Goal: Task Accomplishment & Management: Use online tool/utility

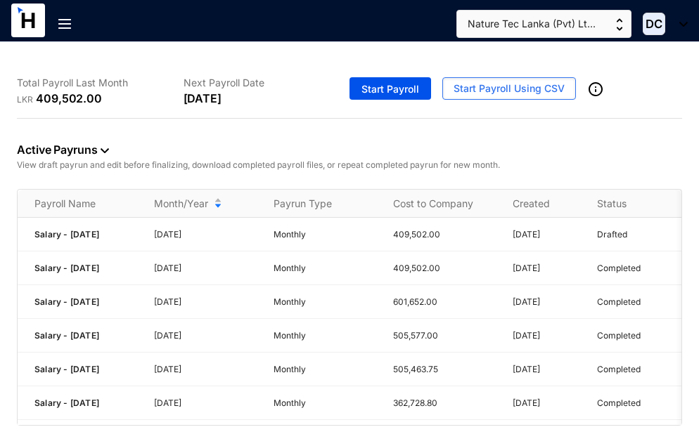
click at [586, 428] on div "Total Payroll Last Month LKR 409,502.00 Next Payroll Date [DATE] Start Payroll …" at bounding box center [349, 245] width 699 height 406
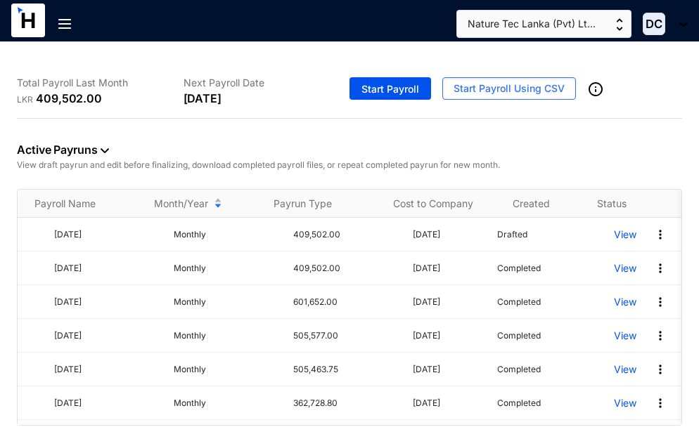
scroll to position [0, 104]
click at [653, 275] on img at bounding box center [660, 269] width 14 height 14
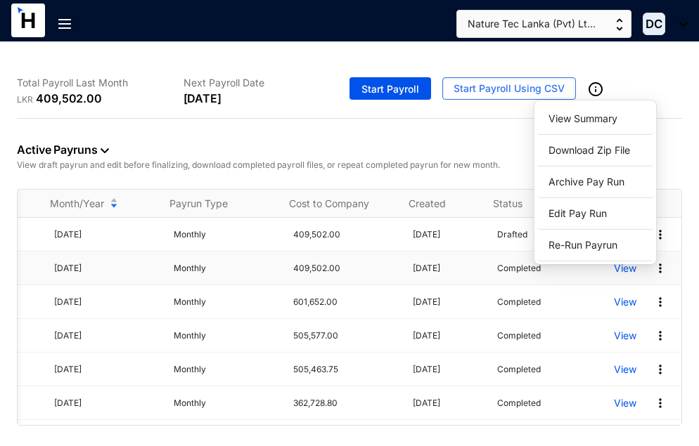
click at [614, 273] on p "View" at bounding box center [625, 269] width 22 height 14
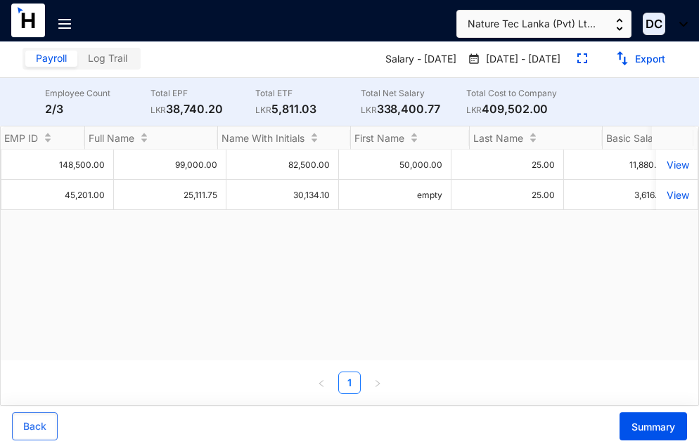
scroll to position [0, 601]
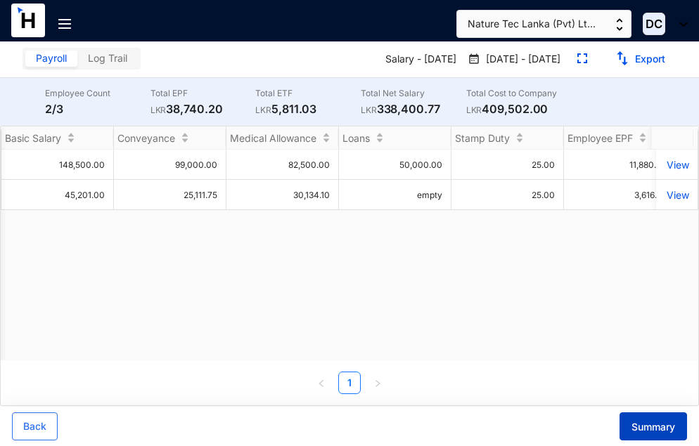
click at [655, 426] on span "Summary" at bounding box center [653, 427] width 44 height 14
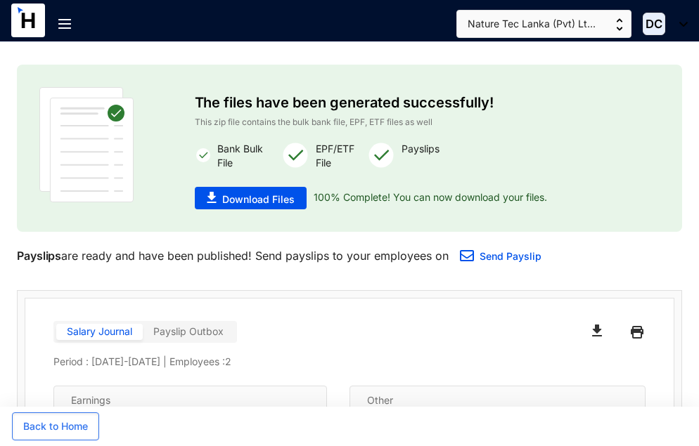
click at [64, 16] on div at bounding box center [70, 29] width 24 height 56
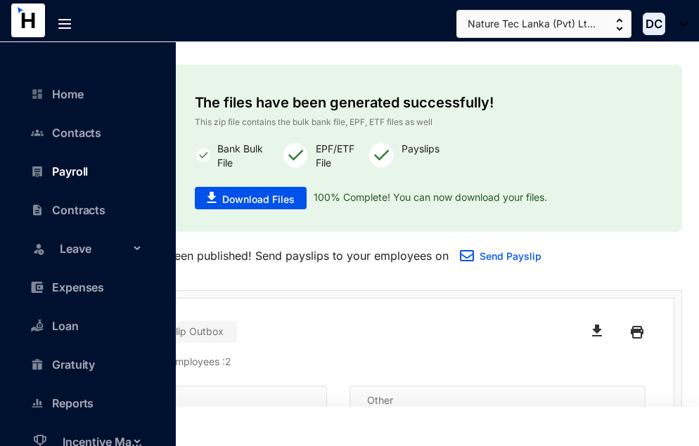
click at [53, 172] on link "Payroll" at bounding box center [63, 171] width 50 height 14
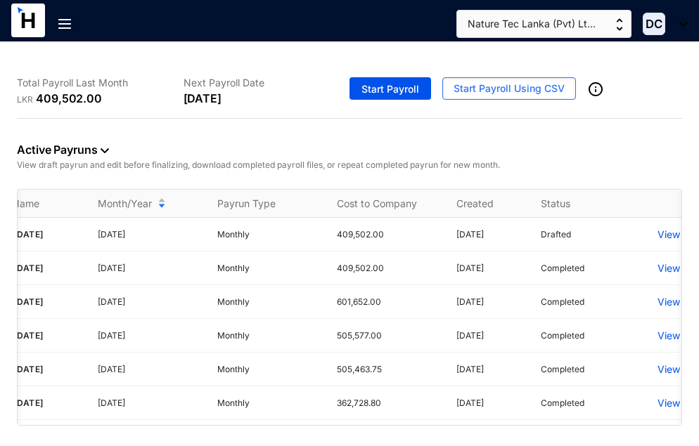
scroll to position [0, 84]
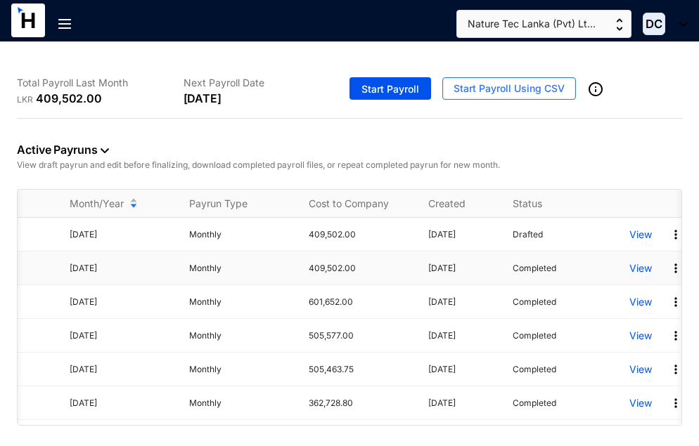
click at [634, 272] on p "View" at bounding box center [640, 269] width 22 height 14
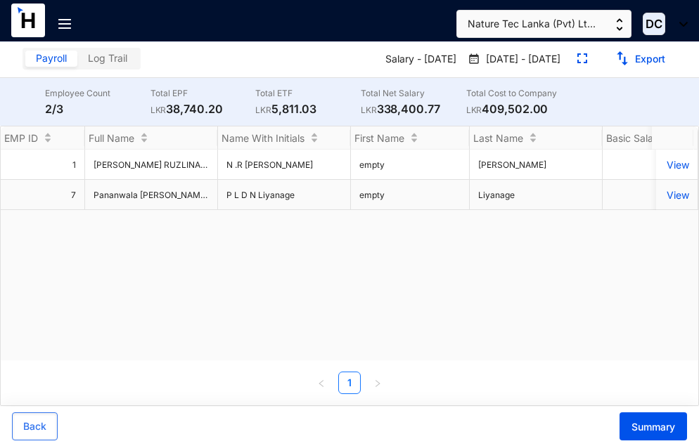
click at [63, 20] on img at bounding box center [64, 24] width 13 height 10
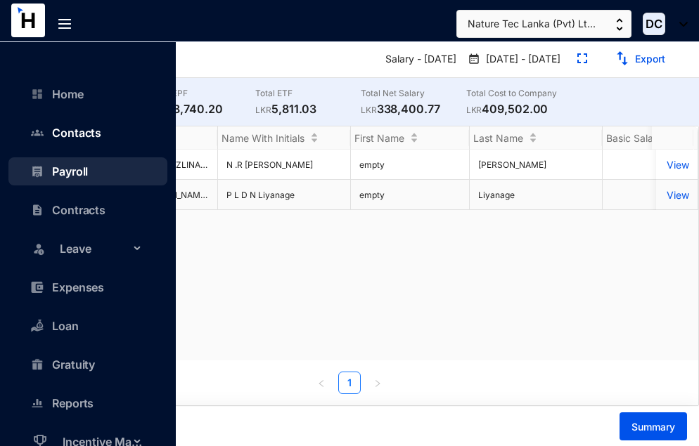
click at [86, 132] on link "Contacts" at bounding box center [69, 133] width 63 height 14
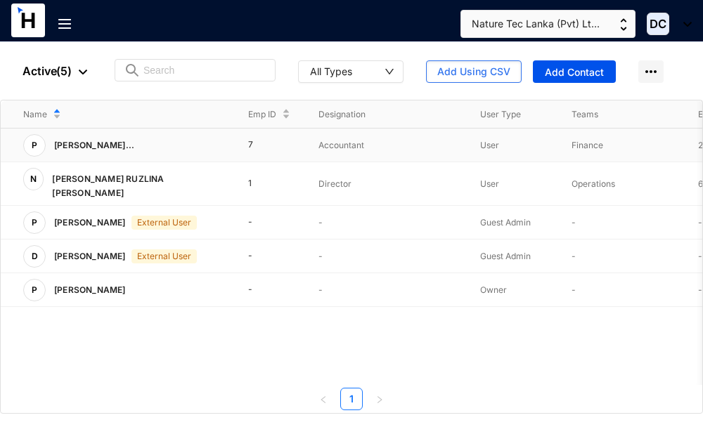
click at [637, 143] on p "Finance" at bounding box center [624, 145] width 104 height 14
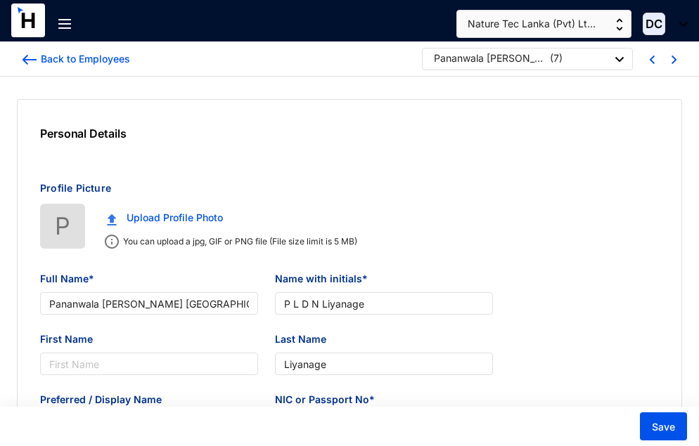
type input "Pananwala [PERSON_NAME] [GEOGRAPHIC_DATA] Liyanage"
type input "P L D N Liyanage"
type input "Liyanage"
type input "956953138V"
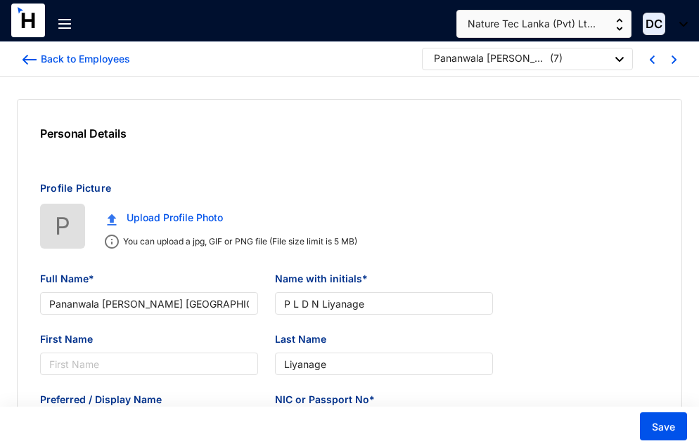
type input "[DATE]"
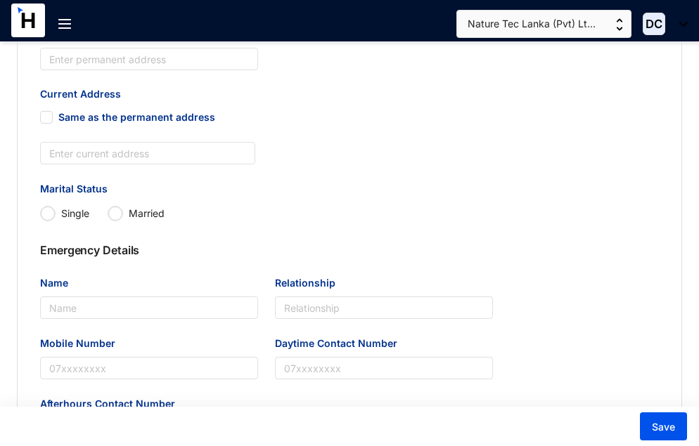
scroll to position [766, 0]
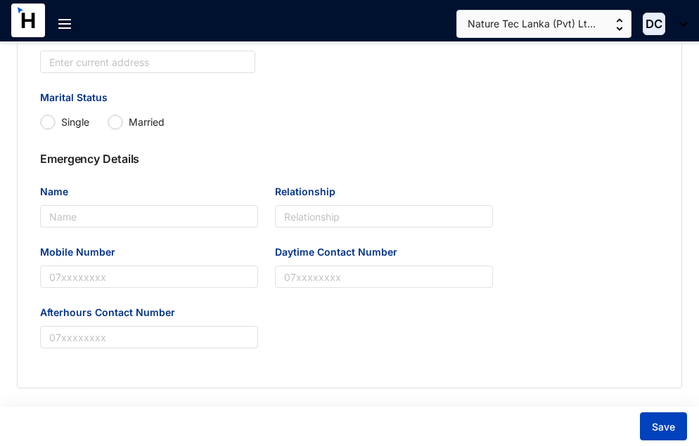
click at [659, 435] on button "Save" at bounding box center [663, 427] width 47 height 28
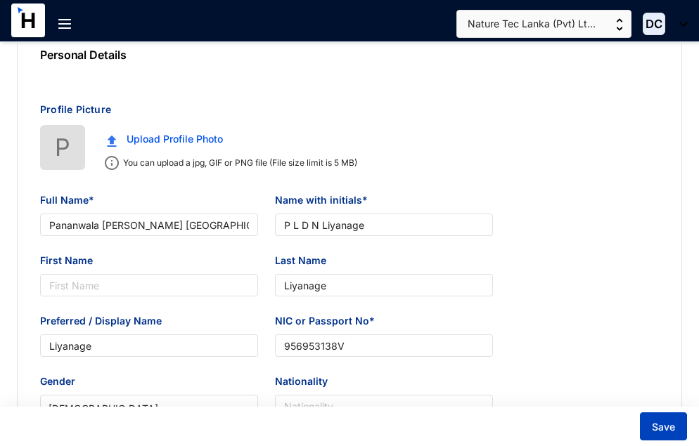
scroll to position [0, 0]
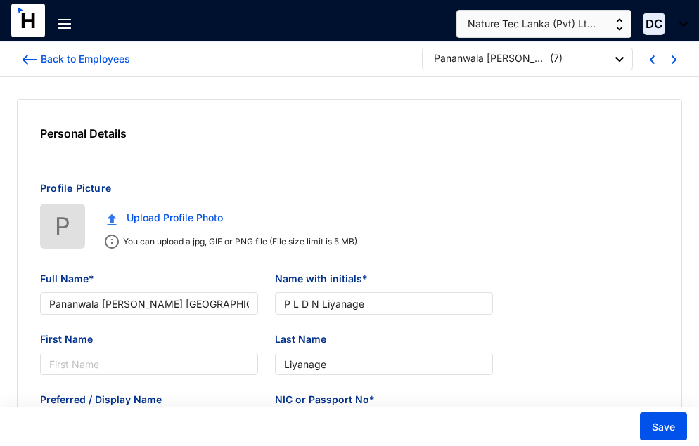
click at [65, 27] on img at bounding box center [64, 24] width 13 height 10
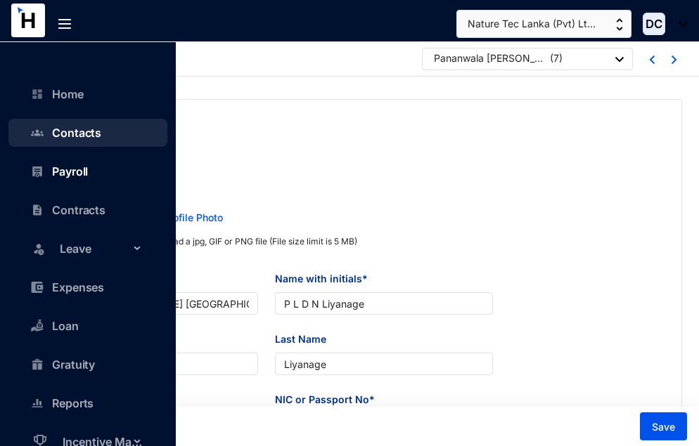
click at [83, 176] on link "Payroll" at bounding box center [63, 171] width 50 height 14
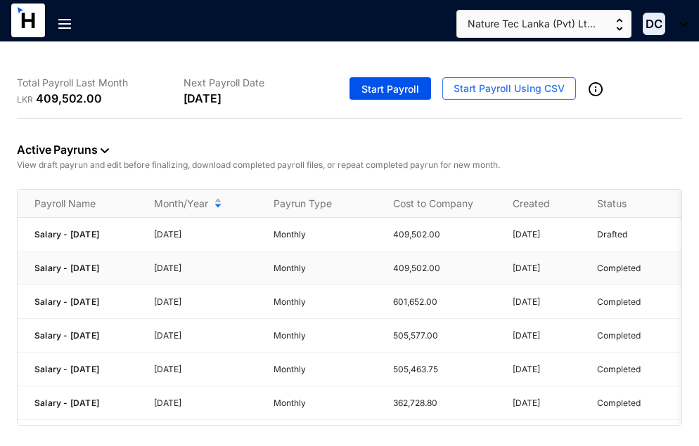
click at [637, 267] on p "Completed" at bounding box center [619, 269] width 44 height 14
click at [643, 276] on div "Completed" at bounding box center [647, 269] width 100 height 14
click at [669, 426] on div "Total Payroll Last Month LKR 409,502.00 Next Payroll Date [DATE] Start Payroll …" at bounding box center [349, 245] width 699 height 406
click at [670, 425] on div "Payroll Name Month/Year Payrun Type Cost to Company Created Status Salary - [DA…" at bounding box center [349, 307] width 665 height 237
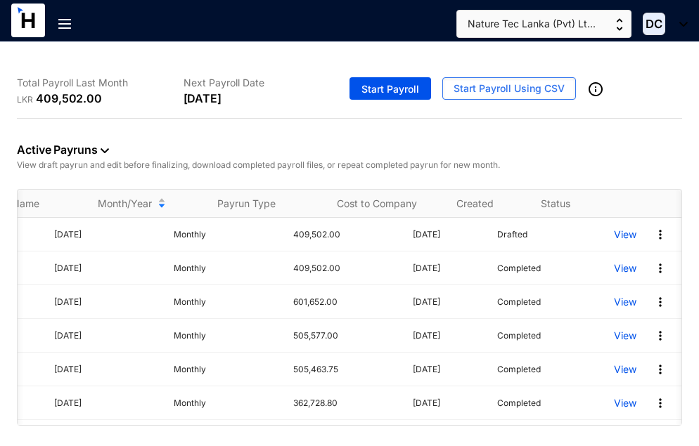
scroll to position [0, 104]
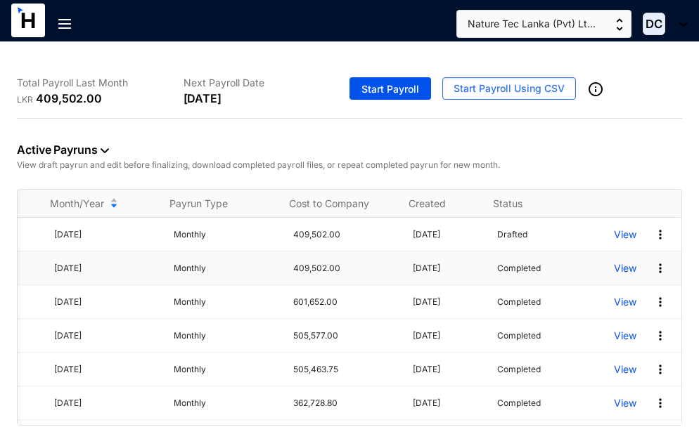
click at [617, 273] on p "View" at bounding box center [625, 269] width 22 height 14
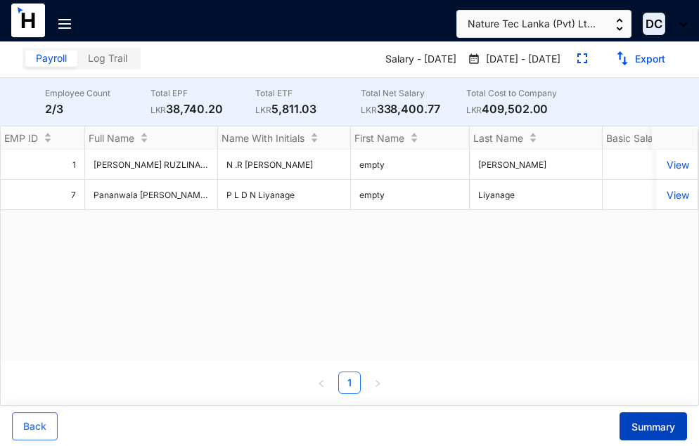
click at [654, 419] on button "Summary" at bounding box center [652, 427] width 67 height 28
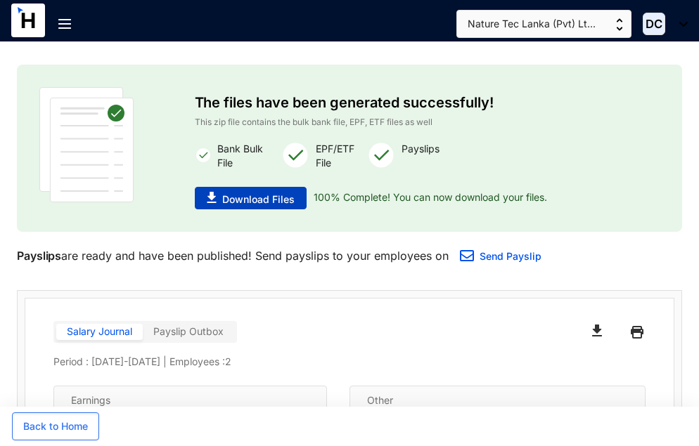
click at [261, 200] on span "Download Files" at bounding box center [258, 200] width 72 height 14
click at [632, 114] on div "The files have been generated successfully! This zip file contains the bulk ban…" at bounding box center [349, 148] width 620 height 122
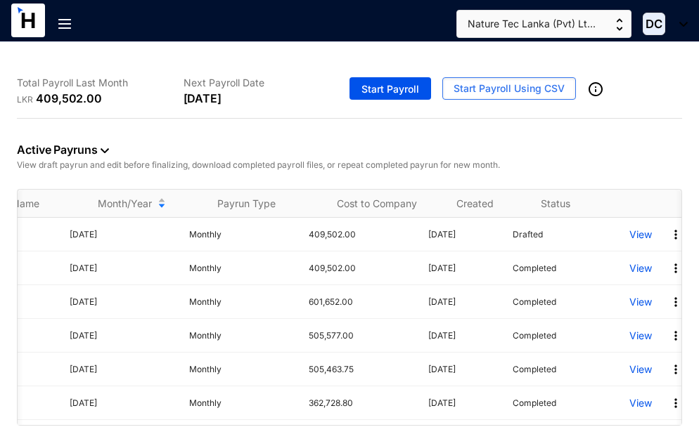
scroll to position [0, 84]
click at [637, 237] on p "View" at bounding box center [640, 235] width 22 height 14
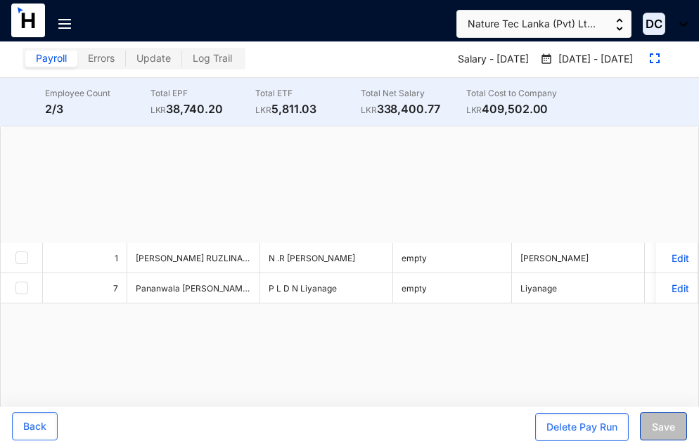
checkbox input "true"
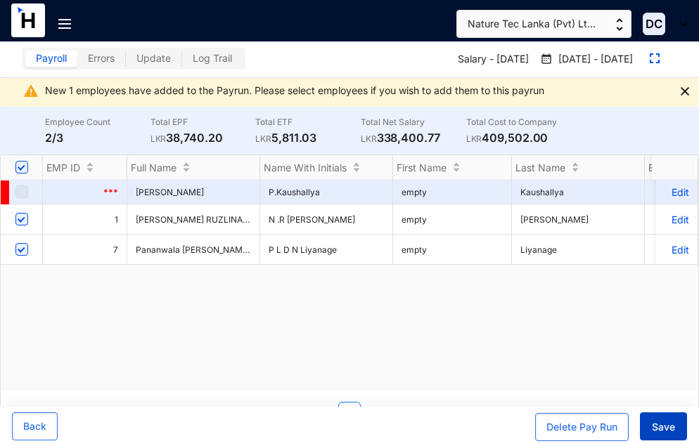
click at [662, 426] on span "Save" at bounding box center [663, 427] width 23 height 14
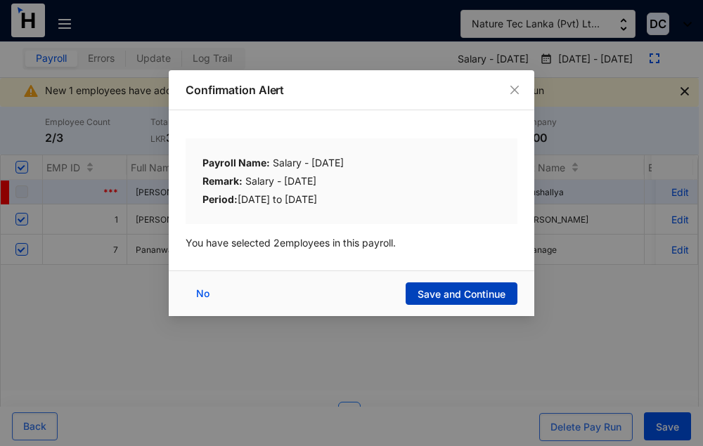
click at [460, 297] on span "Save and Continue" at bounding box center [462, 295] width 88 height 14
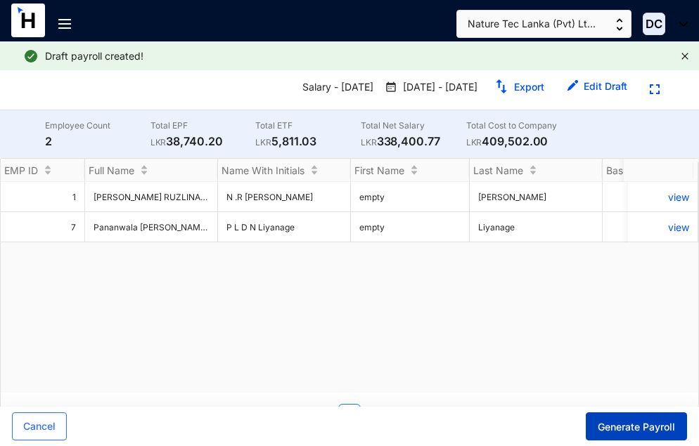
click at [663, 425] on span "Generate Payroll" at bounding box center [636, 427] width 77 height 14
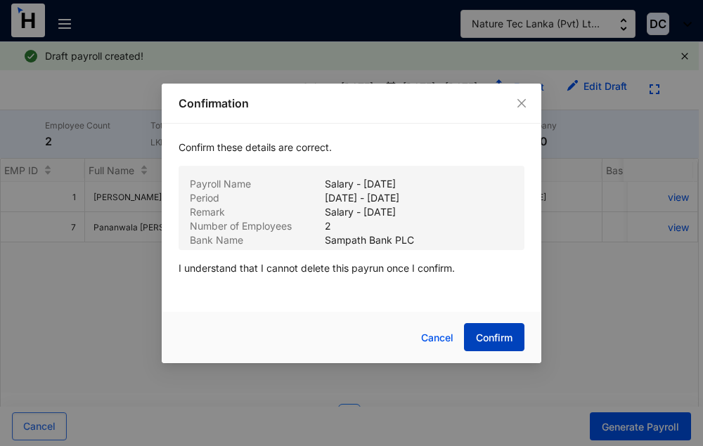
click at [500, 344] on span "Confirm" at bounding box center [494, 338] width 37 height 14
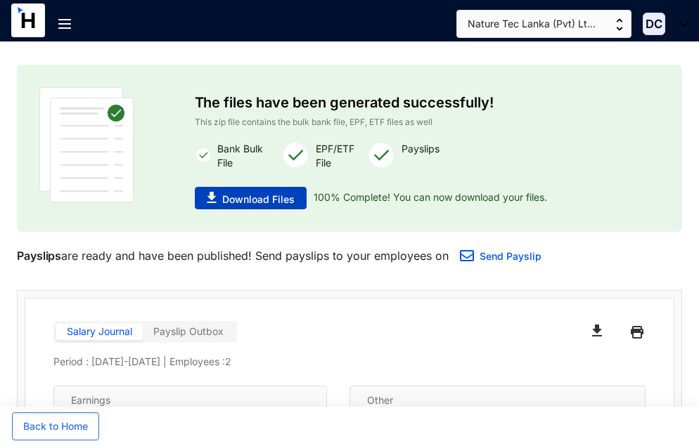
click at [265, 202] on span "Download Files" at bounding box center [258, 200] width 72 height 14
click at [273, 198] on span "Download Files" at bounding box center [258, 200] width 72 height 14
click at [63, 420] on span "Back to Home" at bounding box center [55, 427] width 65 height 14
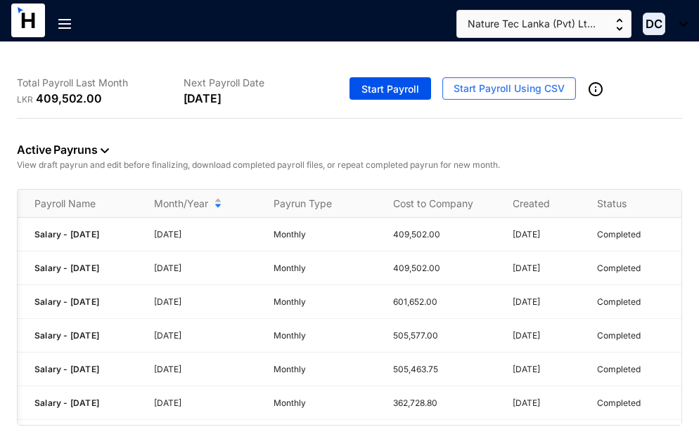
scroll to position [0, 104]
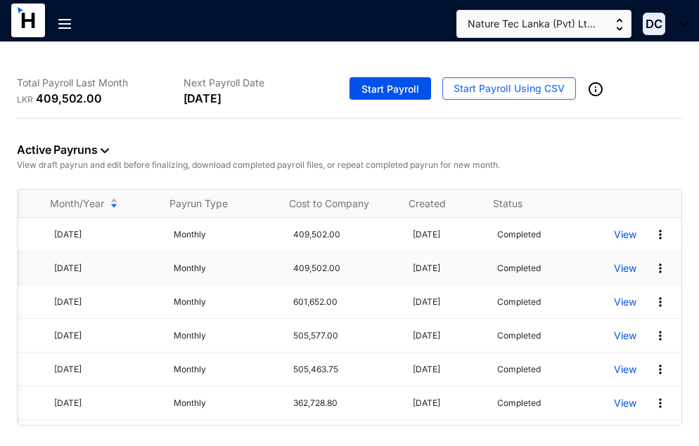
click at [616, 276] on p "View" at bounding box center [625, 269] width 22 height 14
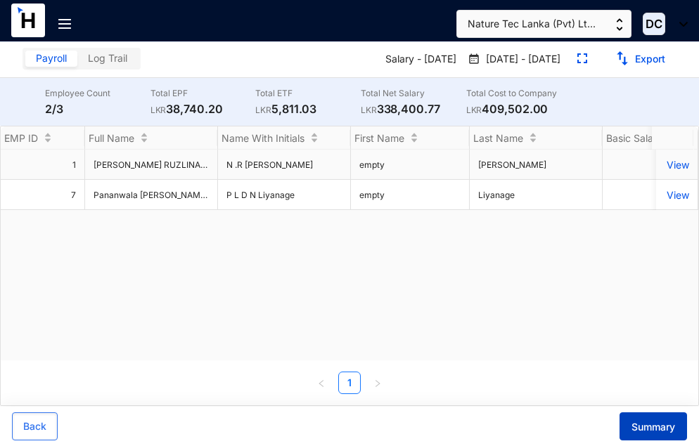
click at [649, 422] on span "Summary" at bounding box center [653, 427] width 44 height 14
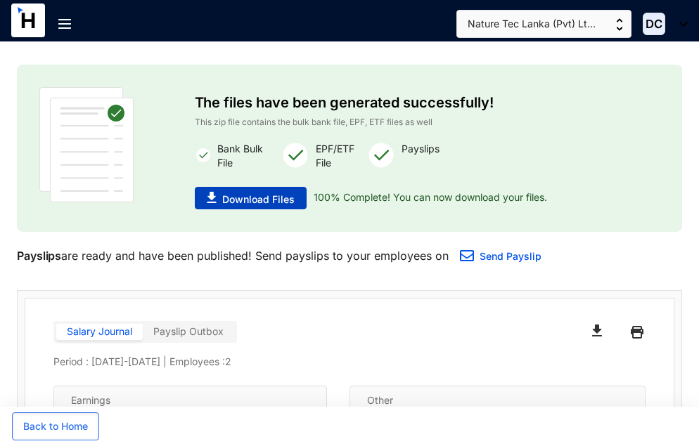
click at [242, 201] on span "Download Files" at bounding box center [258, 200] width 72 height 14
click at [654, 60] on div "The files have been generated successfully! This zip file contains the bulk ban…" at bounding box center [349, 322] width 699 height 561
